Goal: Download file/media

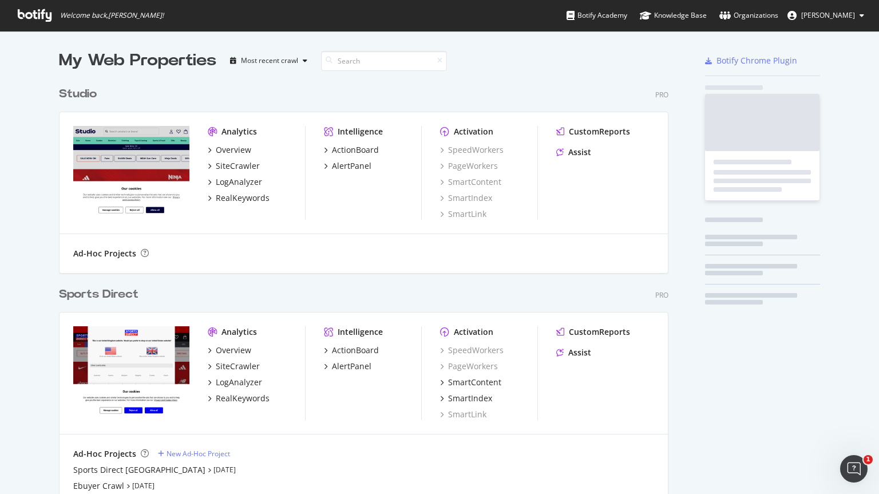
scroll to position [709, 610]
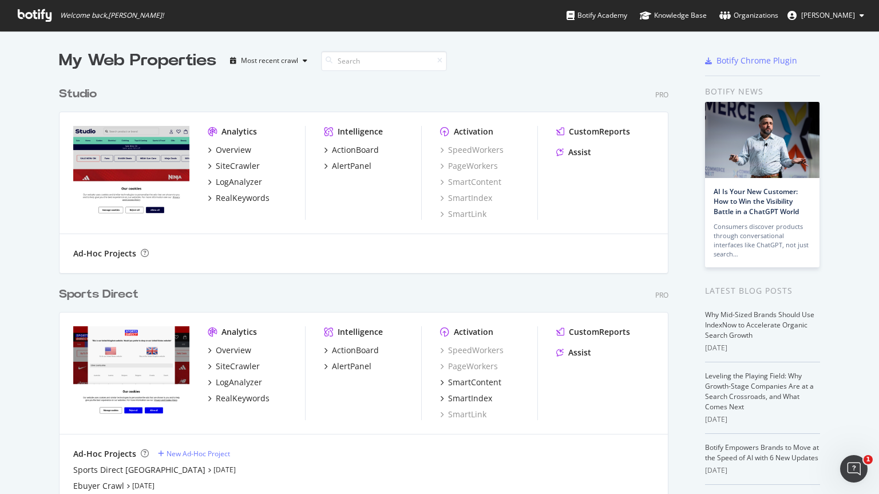
click at [101, 295] on div "Sports Direct" at bounding box center [99, 294] width 80 height 17
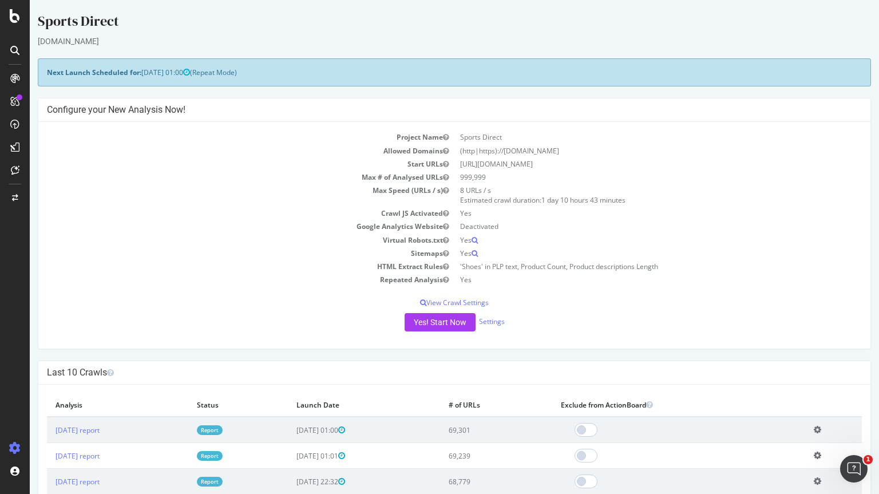
scroll to position [56, 0]
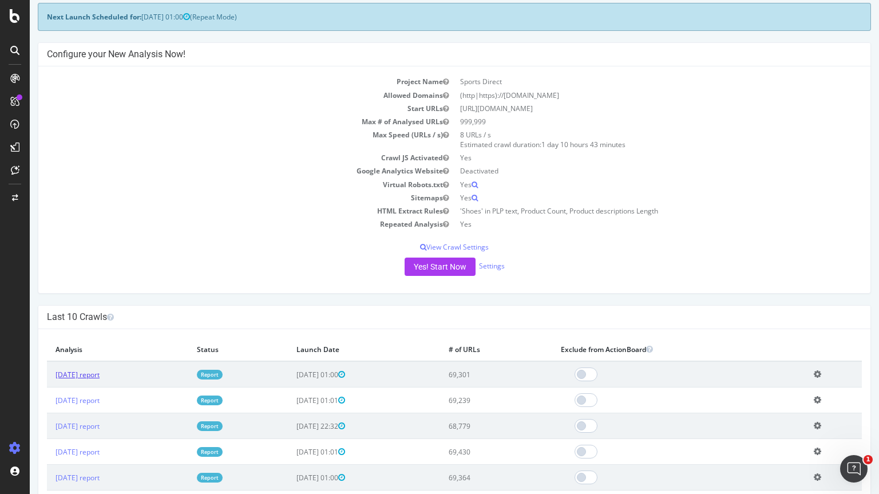
click at [93, 372] on link "[DATE] report" at bounding box center [78, 375] width 44 height 10
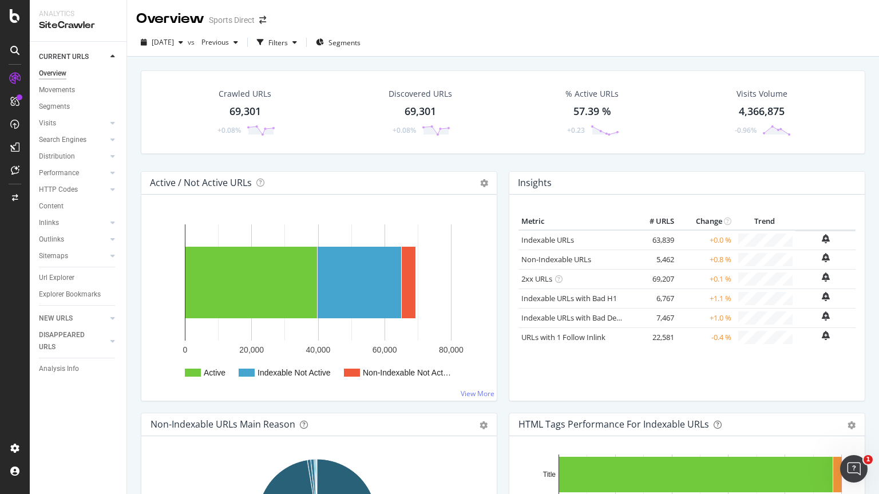
click at [16, 49] on icon at bounding box center [14, 50] width 9 height 9
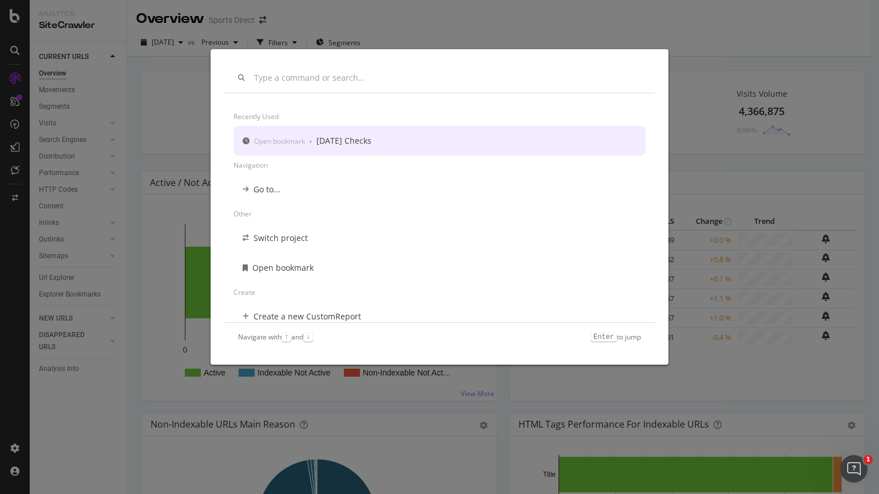
click at [372, 144] on div "[DATE] Checks" at bounding box center [344, 140] width 55 height 11
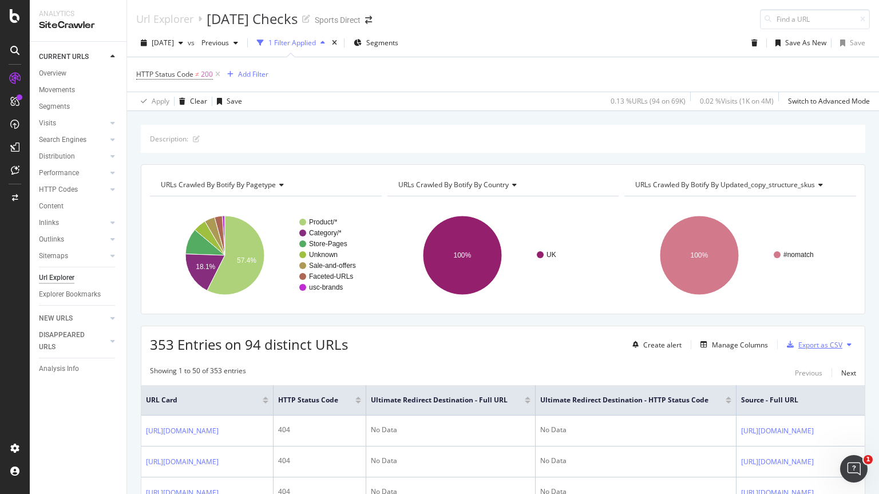
click at [804, 343] on div "Export as CSV" at bounding box center [821, 345] width 44 height 10
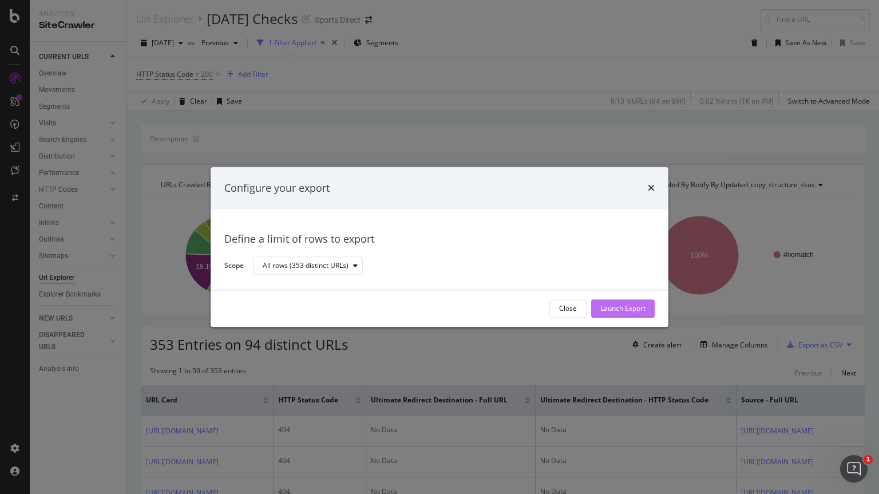
click at [631, 306] on div "Launch Export" at bounding box center [623, 309] width 45 height 10
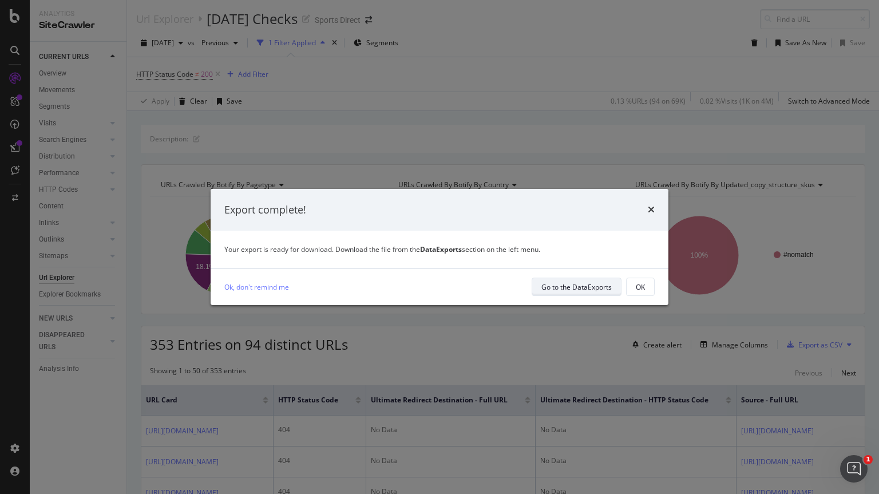
click at [573, 285] on div "Go to the DataExports" at bounding box center [577, 287] width 70 height 10
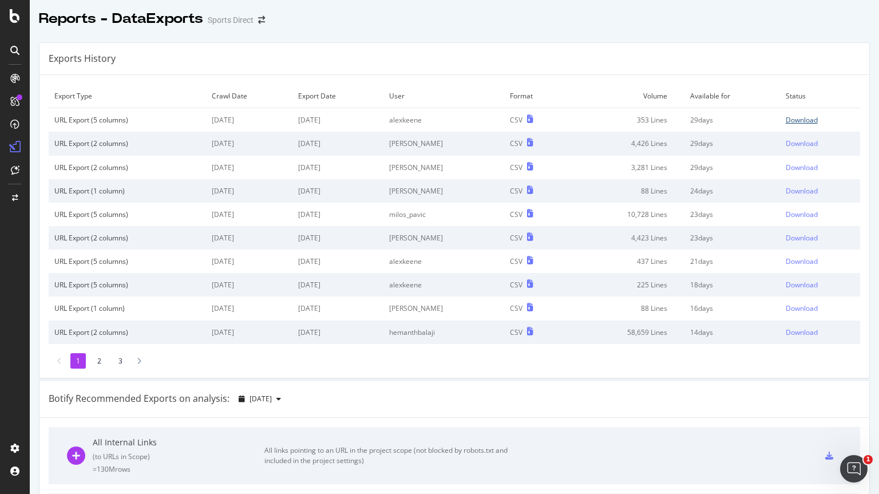
click at [788, 117] on div "Download" at bounding box center [802, 120] width 32 height 10
